Goal: Information Seeking & Learning: Learn about a topic

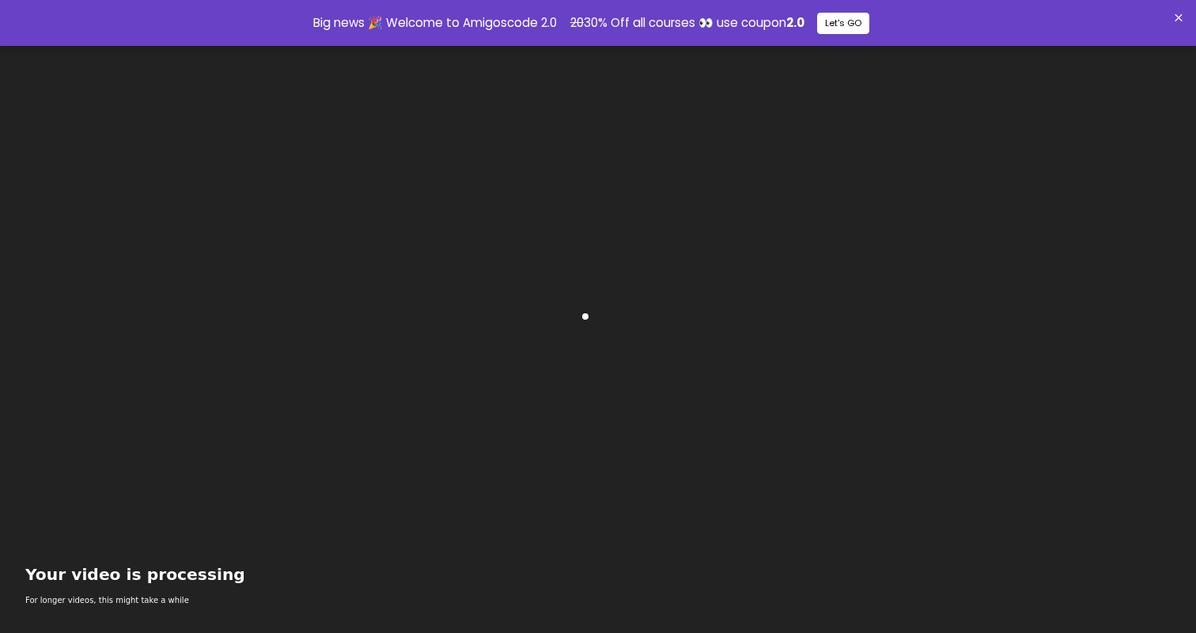
scroll to position [628, 0]
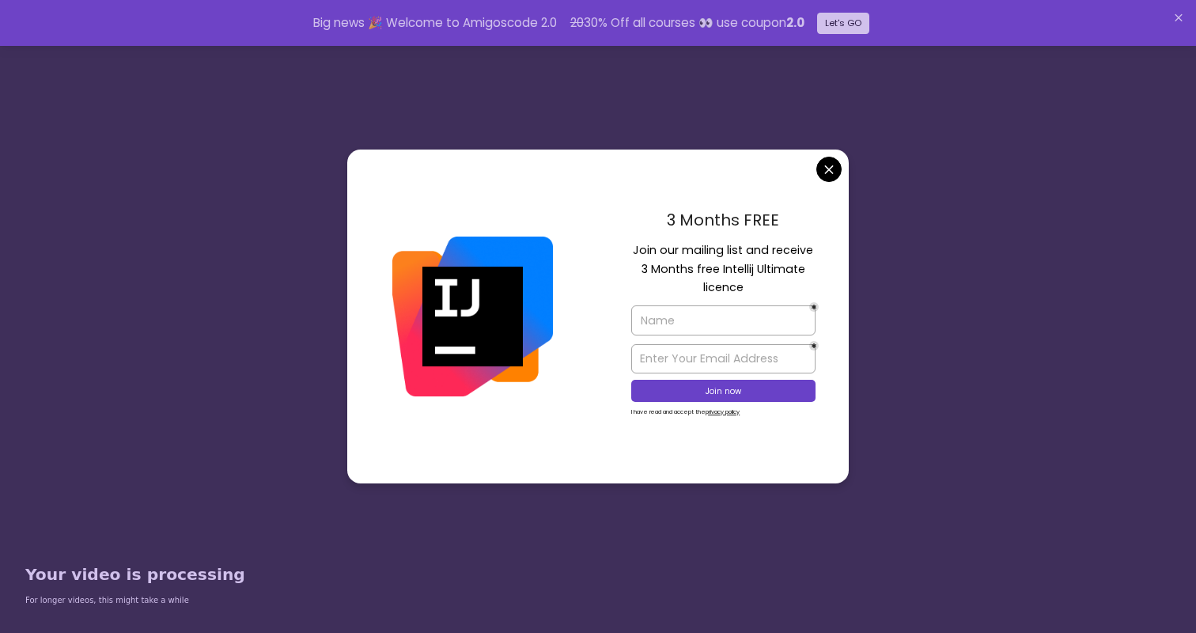
click at [826, 174] on button "close" at bounding box center [829, 169] width 25 height 25
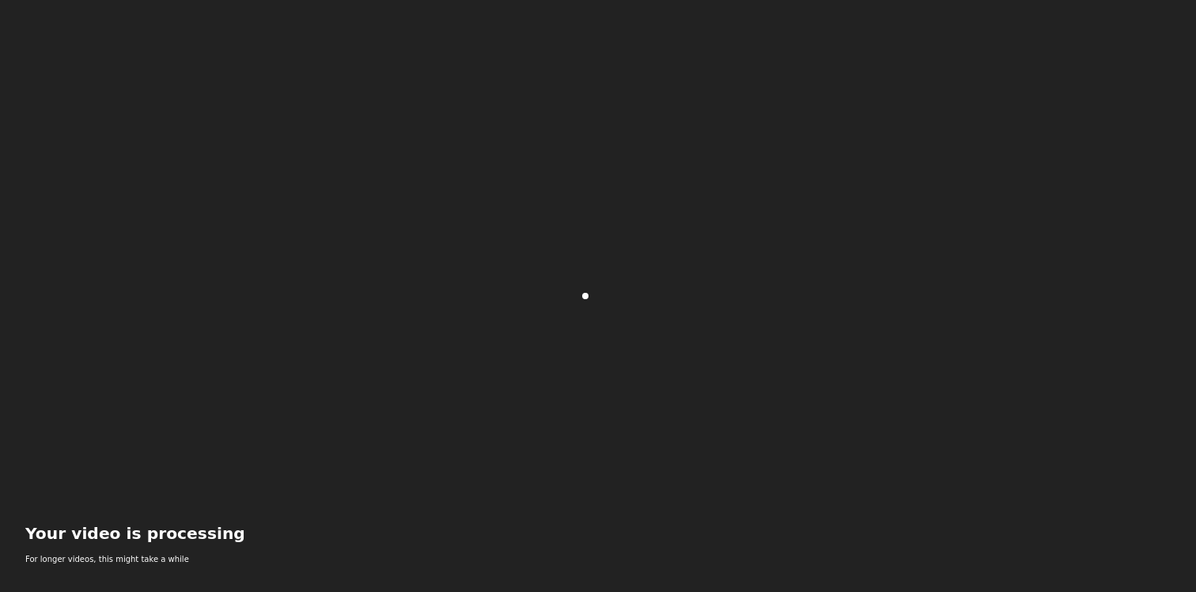
scroll to position [628, 0]
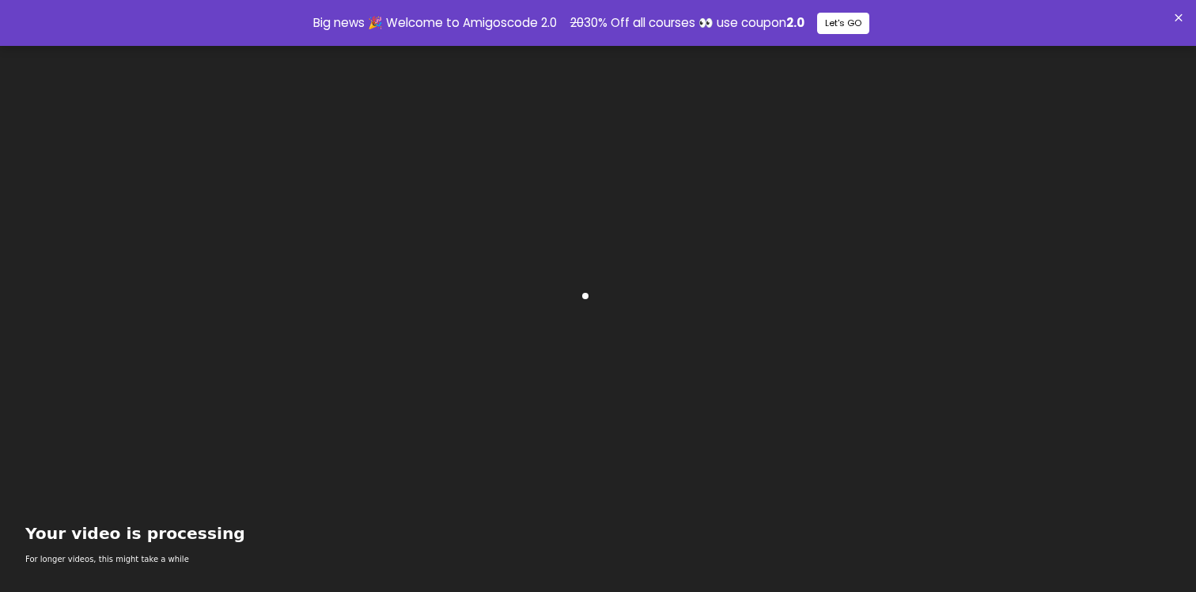
click at [624, 321] on circle at bounding box center [598, 296] width 51 height 51
